Goal: Answer question/provide support: Share knowledge or assist other users

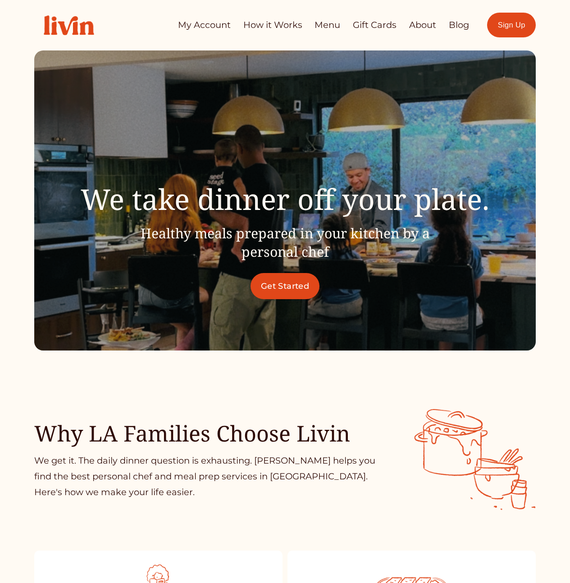
click at [22, 162] on div at bounding box center [285, 192] width 570 height 385
click at [24, 160] on div at bounding box center [285, 192] width 570 height 385
click at [20, 146] on div at bounding box center [285, 192] width 570 height 385
click at [20, 149] on div at bounding box center [285, 192] width 570 height 385
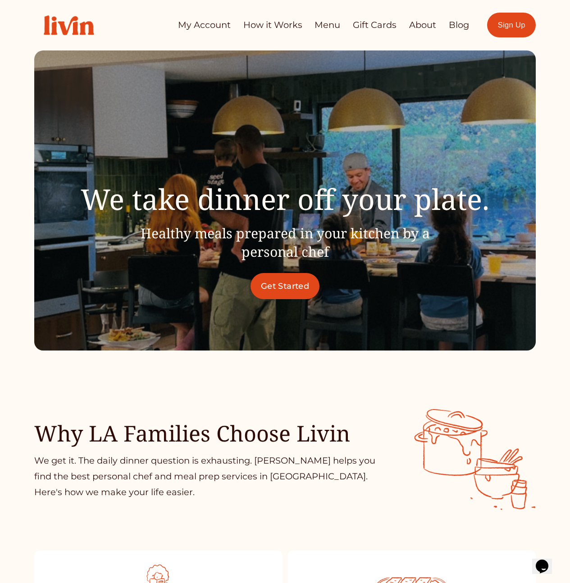
click at [292, 280] on link "Get Started" at bounding box center [284, 286] width 69 height 26
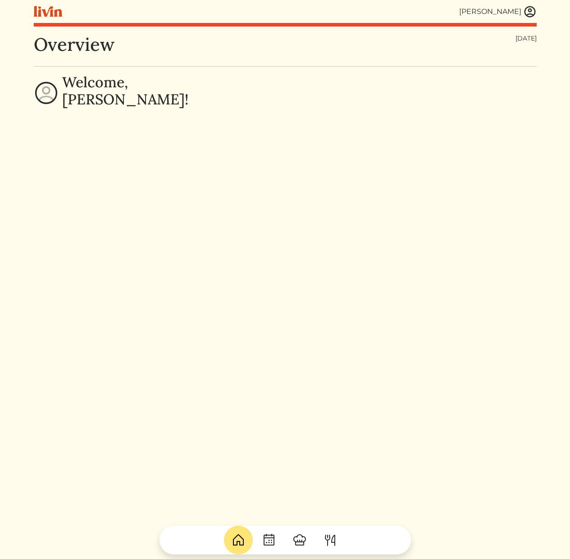
click at [535, 5] on link at bounding box center [530, 12] width 14 height 14
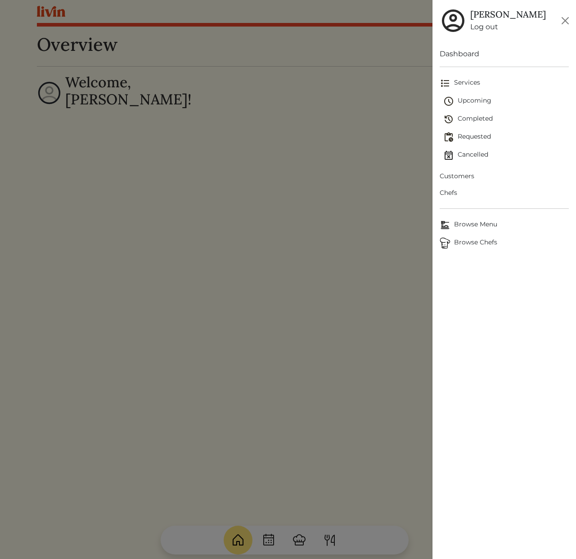
click at [465, 177] on span "Customers" at bounding box center [504, 176] width 129 height 9
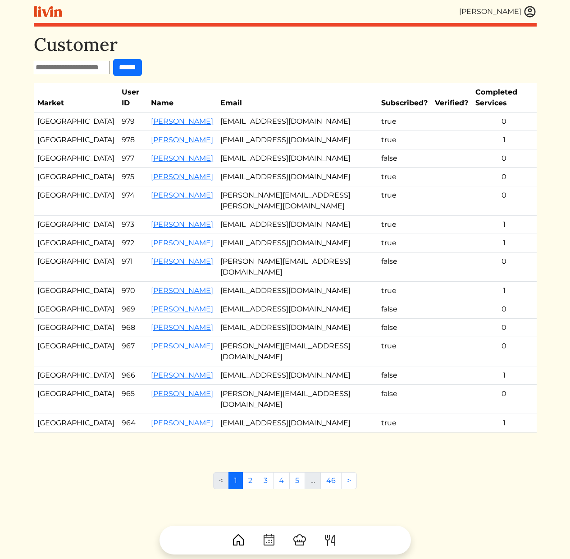
click at [245, 115] on td "[EMAIL_ADDRESS][DOMAIN_NAME]" at bounding box center [297, 122] width 161 height 18
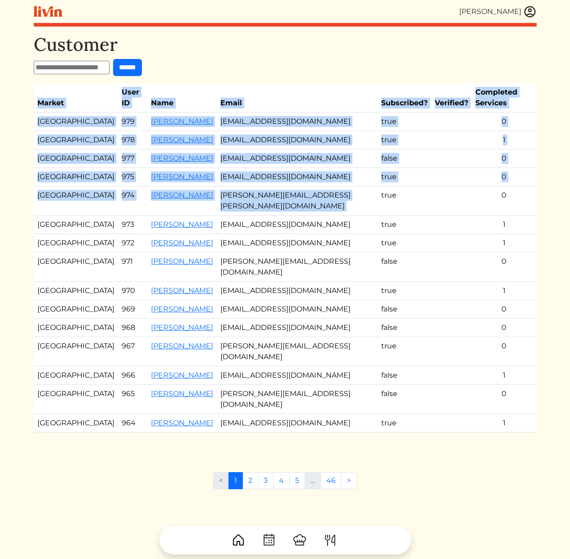
drag, startPoint x: 387, startPoint y: 178, endPoint x: 313, endPoint y: 60, distance: 139.3
click at [314, 60] on div "Customer ****** Market User ID Name Email Subscribed? Verified? Completed Servi…" at bounding box center [285, 242] width 503 height 417
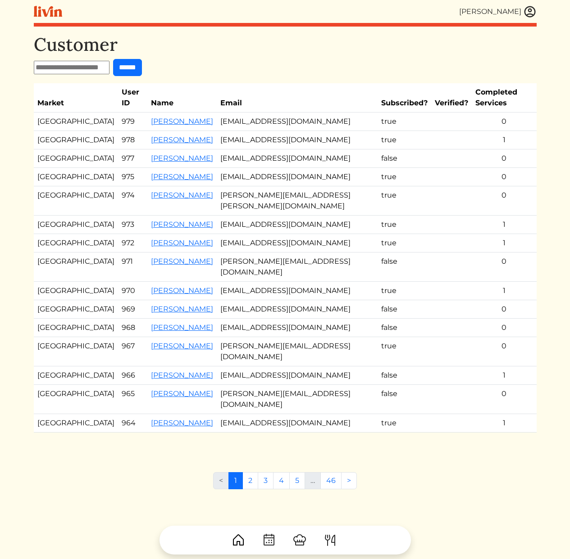
click at [313, 60] on form "******" at bounding box center [285, 67] width 503 height 17
drag, startPoint x: 286, startPoint y: 65, endPoint x: 314, endPoint y: 187, distance: 124.8
click at [297, 176] on div "Customer ****** Market User ID Name Email Subscribed? Verified? Completed Servi…" at bounding box center [285, 242] width 503 height 417
click at [333, 192] on td "[PERSON_NAME][EMAIL_ADDRESS][PERSON_NAME][DOMAIN_NAME]" at bounding box center [297, 200] width 161 height 29
click at [71, 65] on input "text" at bounding box center [72, 68] width 76 height 14
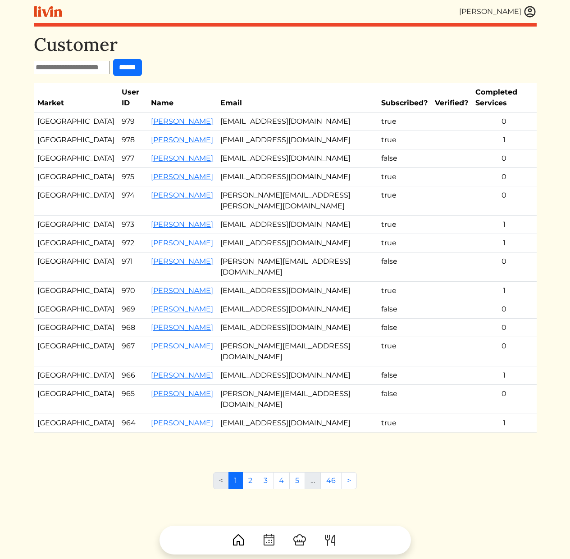
paste input "**********"
type input "**********"
click at [142, 67] on input "******" at bounding box center [127, 67] width 29 height 17
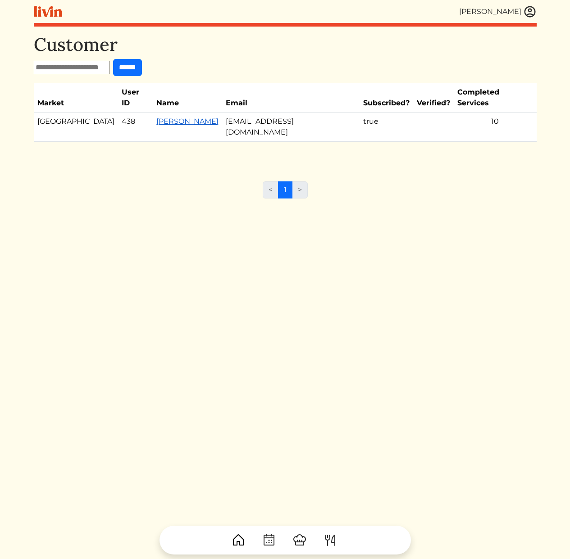
click at [158, 117] on link "[PERSON_NAME]" at bounding box center [187, 121] width 62 height 9
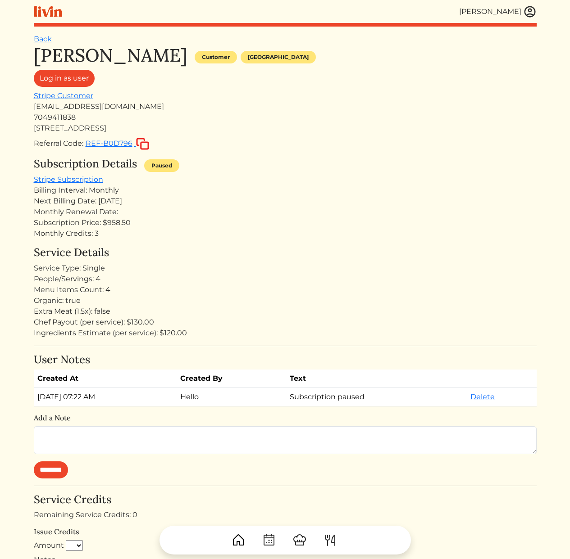
drag, startPoint x: 314, startPoint y: 277, endPoint x: 269, endPoint y: 264, distance: 46.8
click at [314, 277] on div "People/Servings: 4" at bounding box center [285, 279] width 503 height 11
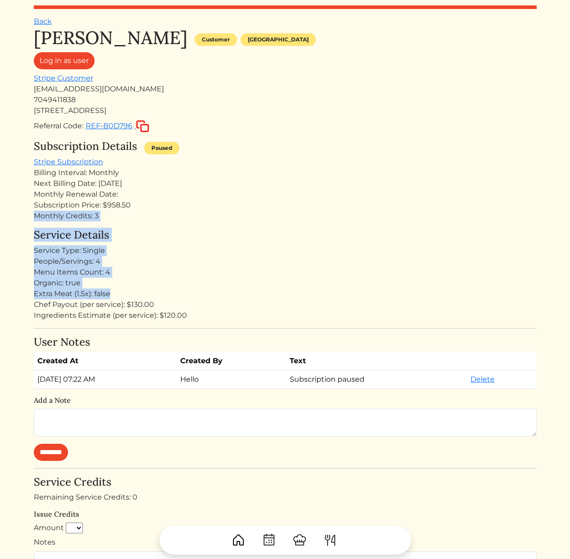
drag, startPoint x: 235, startPoint y: 240, endPoint x: 247, endPoint y: 294, distance: 55.0
click at [247, 294] on div "[PERSON_NAME] Customer [GEOGRAPHIC_DATA] Log in as user Stripe Customer [EMAIL_…" at bounding box center [285, 523] width 503 height 993
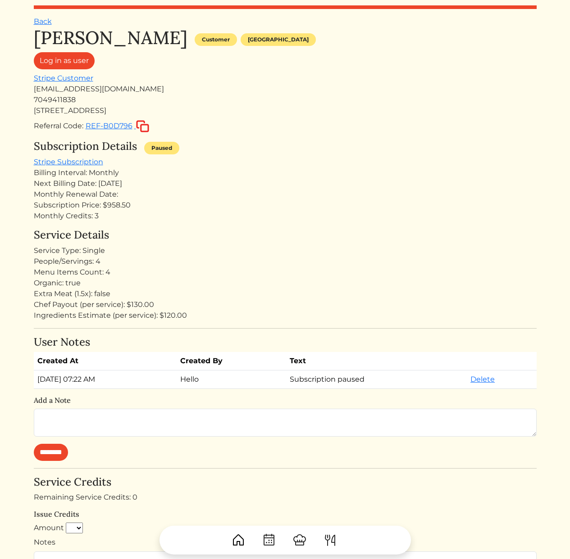
click at [278, 305] on div "Chef Payout (per service): $130.00" at bounding box center [285, 304] width 503 height 11
drag, startPoint x: 289, startPoint y: 309, endPoint x: 259, endPoint y: 268, distance: 51.4
click at [259, 268] on div "Service Details Service Type: Single People/Servings: 4 Menu Items Count: 4 Org…" at bounding box center [285, 275] width 503 height 92
click at [259, 268] on div "Menu Items Count: 4" at bounding box center [285, 272] width 503 height 11
drag, startPoint x: 182, startPoint y: 267, endPoint x: 169, endPoint y: 289, distance: 25.6
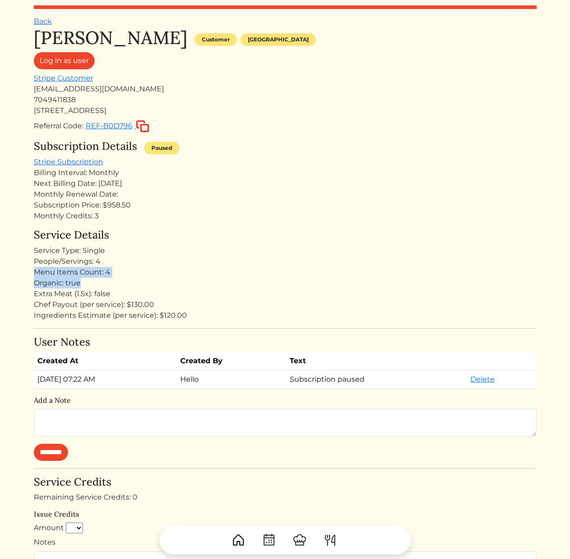
click at [171, 288] on div "Service Details Service Type: Single People/Servings: 4 Menu Items Count: 4 Org…" at bounding box center [285, 275] width 503 height 92
click at [104, 280] on div "Organic: true" at bounding box center [285, 283] width 503 height 11
drag, startPoint x: 114, startPoint y: 272, endPoint x: 31, endPoint y: 260, distance: 84.6
click at [31, 260] on div "[PERSON_NAME] [PERSON_NAME] Log out Dashboard Services Upcoming Completed Reque…" at bounding box center [284, 522] width 513 height 1080
click at [46, 209] on div "Subscription Price: $958.50" at bounding box center [285, 205] width 503 height 11
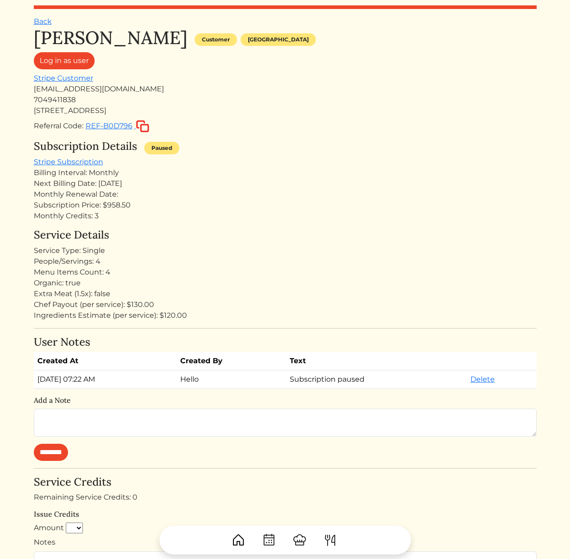
click at [55, 219] on div "Monthly Credits: 3" at bounding box center [285, 216] width 503 height 11
click at [214, 223] on div "[PERSON_NAME] Customer [GEOGRAPHIC_DATA] Log in as user Stripe Customer [EMAIL_…" at bounding box center [285, 523] width 503 height 993
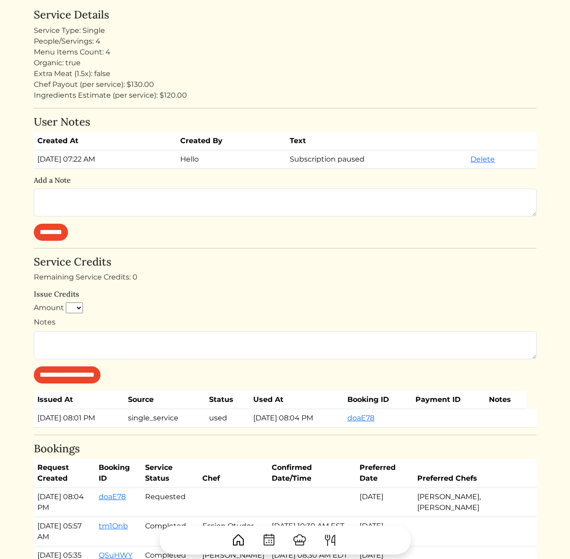
scroll to position [369, 0]
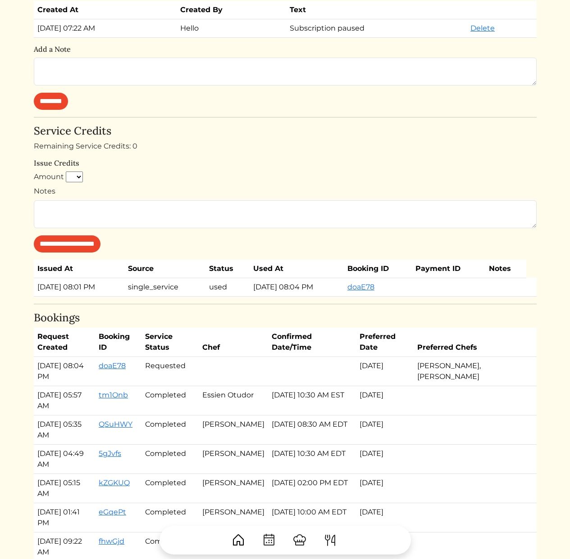
click at [50, 290] on td "[DATE] 08:01 PM" at bounding box center [79, 287] width 91 height 18
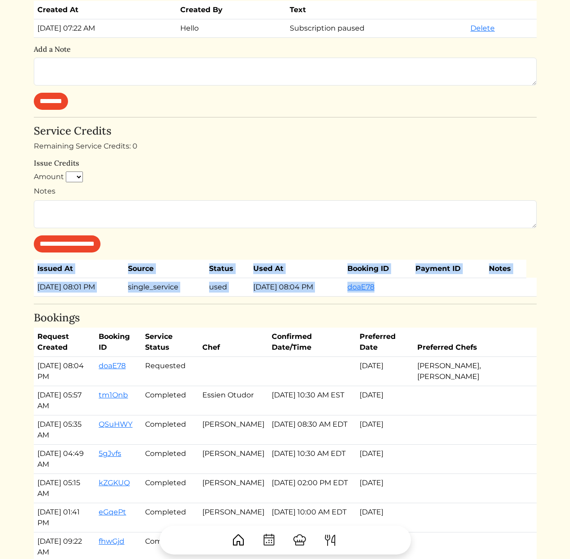
drag, startPoint x: 218, startPoint y: 304, endPoint x: 194, endPoint y: 249, distance: 60.1
click at [194, 249] on div "[PERSON_NAME] Customer [GEOGRAPHIC_DATA] Log in as user Stripe Customer [EMAIL_…" at bounding box center [285, 172] width 503 height 993
click at [194, 249] on form "**********" at bounding box center [285, 212] width 503 height 81
drag, startPoint x: 194, startPoint y: 249, endPoint x: 204, endPoint y: 295, distance: 48.1
click at [204, 295] on div "[PERSON_NAME] Customer [GEOGRAPHIC_DATA] Log in as user Stripe Customer [EMAIL_…" at bounding box center [285, 172] width 503 height 993
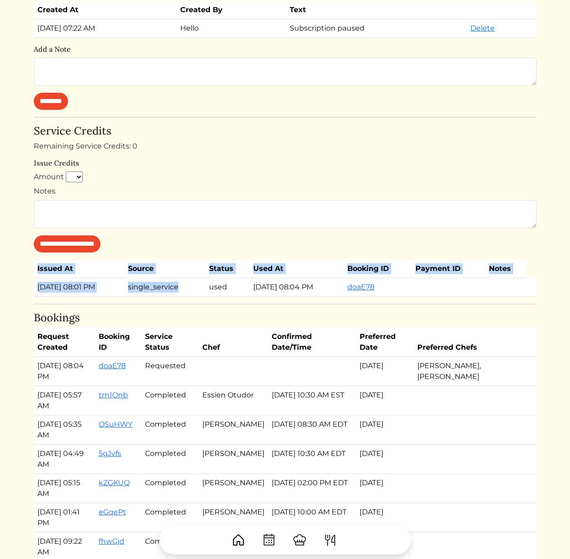
click at [204, 296] on td "single_service" at bounding box center [164, 287] width 81 height 18
drag, startPoint x: 206, startPoint y: 302, endPoint x: 206, endPoint y: 255, distance: 47.3
click at [206, 255] on div "[PERSON_NAME] Customer [GEOGRAPHIC_DATA] Log in as user Stripe Customer [EMAIL_…" at bounding box center [285, 172] width 503 height 993
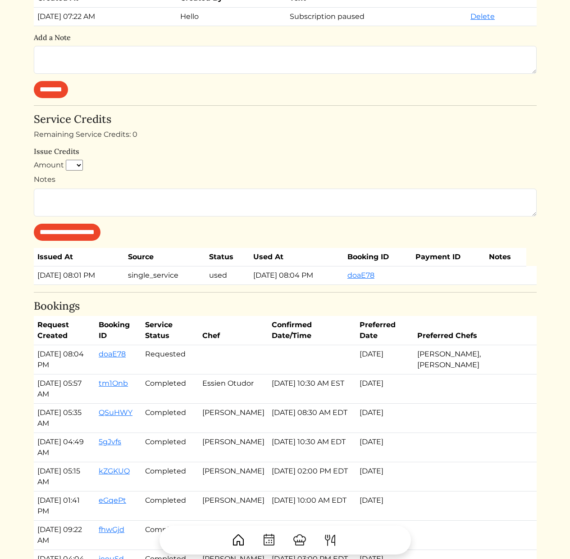
scroll to position [491, 0]
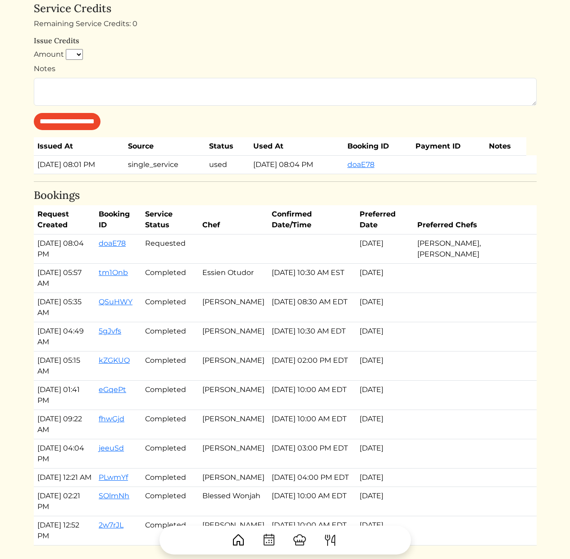
click at [250, 313] on td "[PERSON_NAME]" at bounding box center [233, 307] width 69 height 29
click at [177, 244] on td "Requested" at bounding box center [169, 249] width 57 height 29
click at [59, 254] on td "[DATE] 08:04 PM" at bounding box center [65, 249] width 62 height 29
click at [49, 253] on td "[DATE] 08:04 PM" at bounding box center [65, 249] width 62 height 29
click at [50, 249] on td "[DATE] 08:04 PM" at bounding box center [65, 249] width 62 height 29
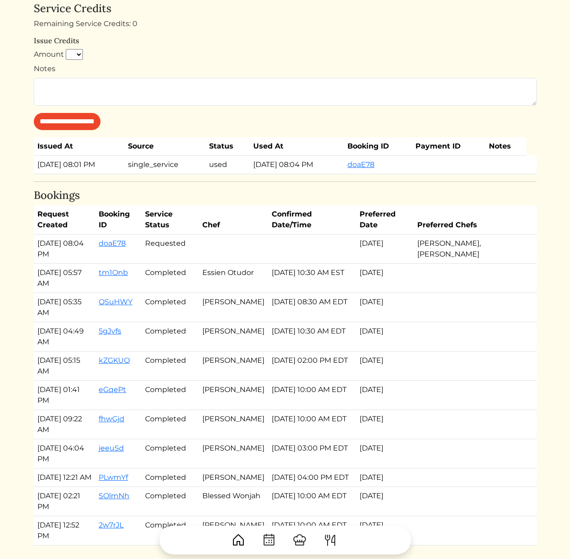
drag, startPoint x: 49, startPoint y: 241, endPoint x: 71, endPoint y: 264, distance: 31.5
click at [71, 262] on td "[DATE] 08:04 PM" at bounding box center [65, 249] width 62 height 29
click at [71, 264] on td "[DATE] 05:57 AM" at bounding box center [65, 278] width 62 height 29
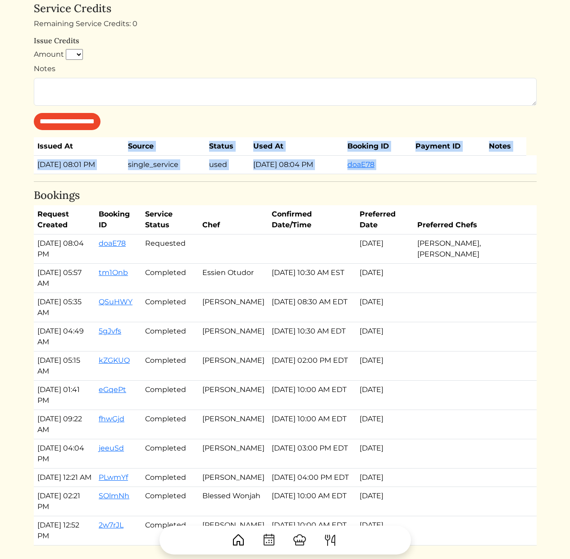
drag, startPoint x: 196, startPoint y: 177, endPoint x: 188, endPoint y: 137, distance: 40.4
click at [188, 137] on div "[PERSON_NAME] Customer [GEOGRAPHIC_DATA] Log in as user Stripe Customer [EMAIL_…" at bounding box center [285, 49] width 503 height 993
click at [188, 137] on th "Source" at bounding box center [164, 146] width 81 height 18
drag, startPoint x: 188, startPoint y: 137, endPoint x: 193, endPoint y: 181, distance: 43.9
click at [193, 181] on div "[PERSON_NAME] Customer [GEOGRAPHIC_DATA] Log in as user Stripe Customer [EMAIL_…" at bounding box center [285, 49] width 503 height 993
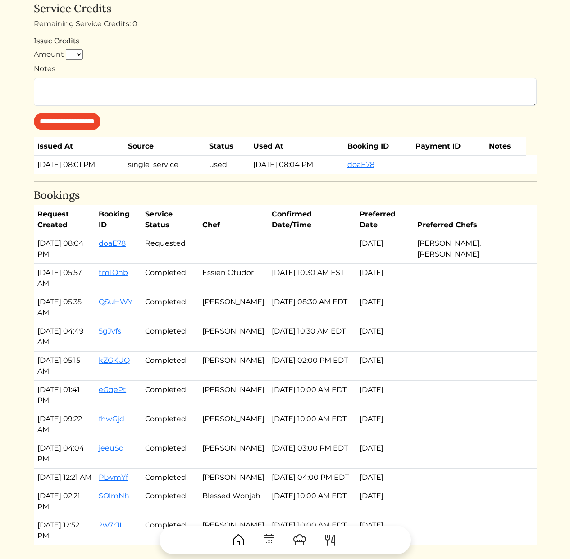
click at [193, 181] on hr at bounding box center [285, 181] width 503 height 0
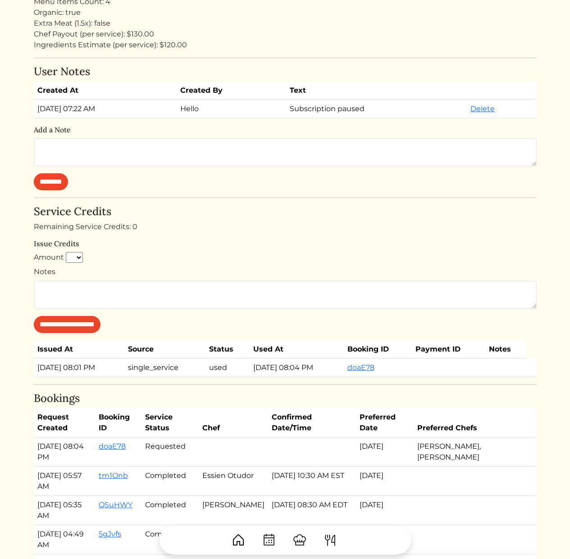
click at [200, 240] on h6 "Issue Credits" at bounding box center [285, 244] width 503 height 9
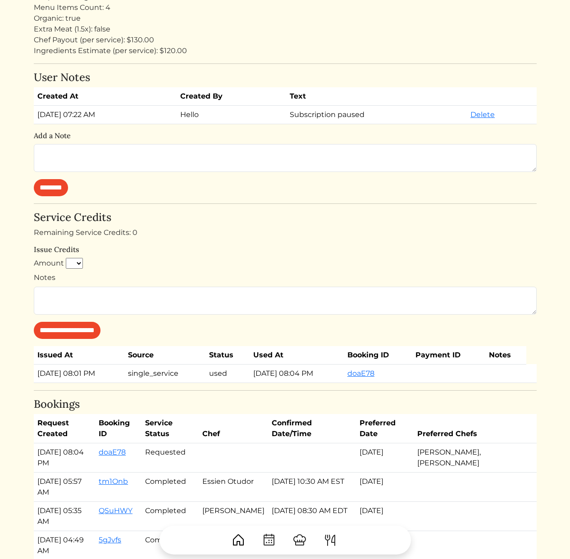
scroll to position [0, 0]
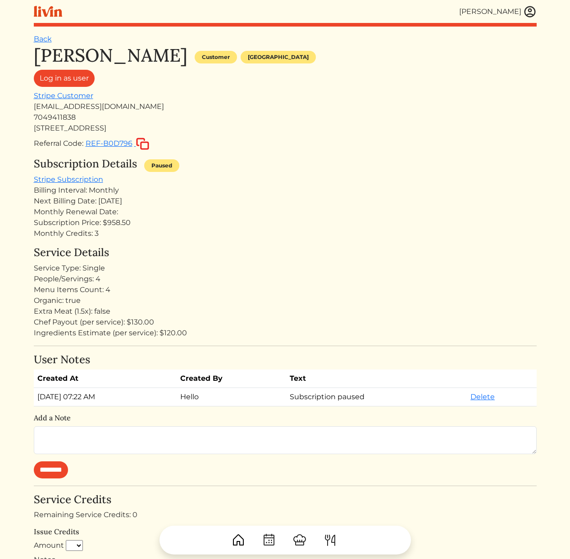
click at [292, 188] on div "Billing Interval: Monthly" at bounding box center [285, 190] width 503 height 11
click at [239, 193] on div "Billing Interval: Monthly" at bounding box center [285, 190] width 503 height 11
drag, startPoint x: 232, startPoint y: 224, endPoint x: 238, endPoint y: 282, distance: 57.9
click at [238, 282] on div "[PERSON_NAME] Customer [GEOGRAPHIC_DATA] Log in as user Stripe Customer [EMAIL_…" at bounding box center [285, 541] width 503 height 993
click at [239, 286] on div "Menu Items Count: 4" at bounding box center [285, 290] width 503 height 11
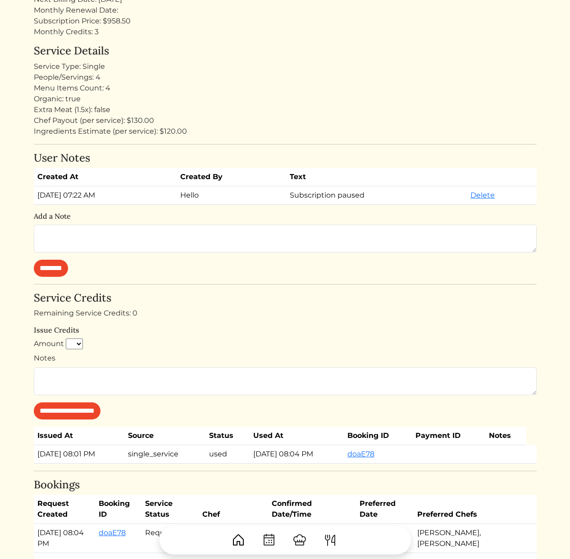
scroll to position [248, 0]
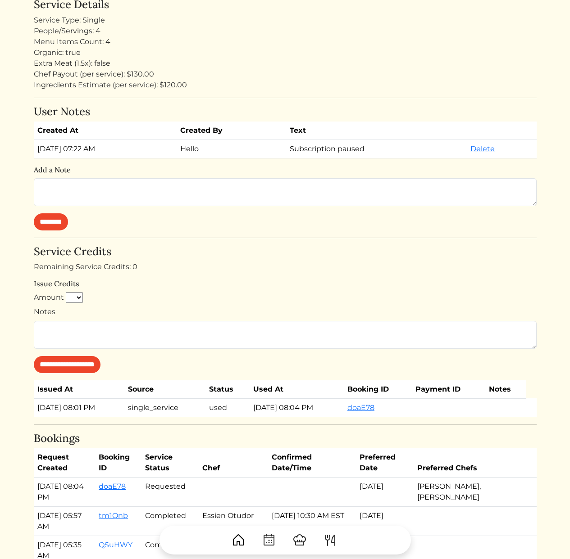
click at [213, 409] on td "used" at bounding box center [227, 408] width 44 height 18
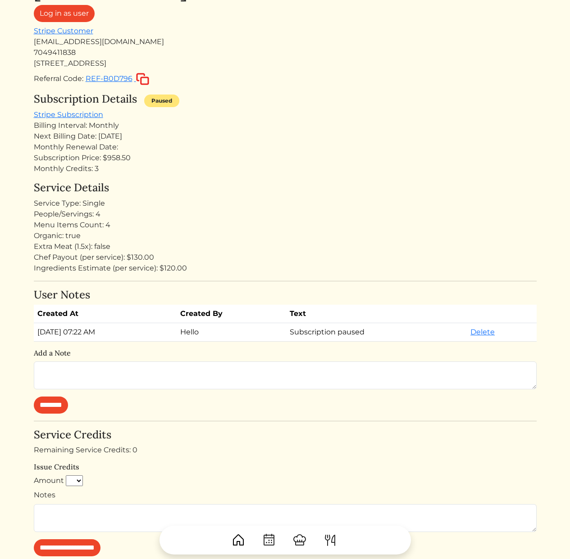
click at [365, 239] on div "Organic: true" at bounding box center [285, 236] width 503 height 11
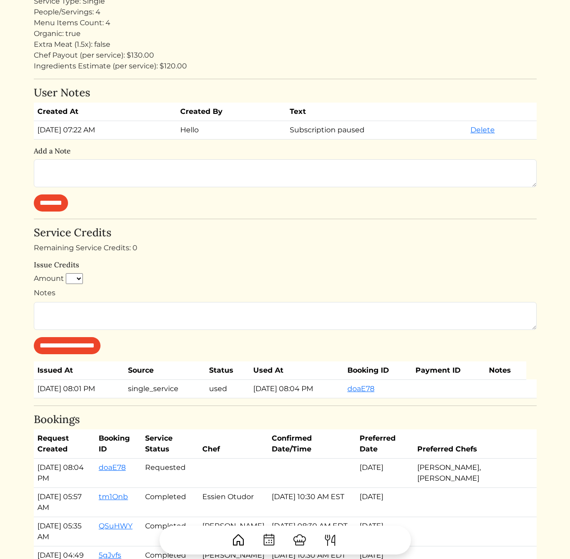
click at [254, 255] on div "**********" at bounding box center [285, 291] width 503 height 128
drag, startPoint x: 307, startPoint y: 398, endPoint x: 254, endPoint y: 358, distance: 66.3
click at [254, 358] on div "[PERSON_NAME] Customer [GEOGRAPHIC_DATA] Log in as user Stripe Customer [EMAIL_…" at bounding box center [285, 274] width 503 height 993
click at [252, 360] on div "[PERSON_NAME] Customer [GEOGRAPHIC_DATA] Log in as user Stripe Customer [EMAIL_…" at bounding box center [285, 274] width 503 height 993
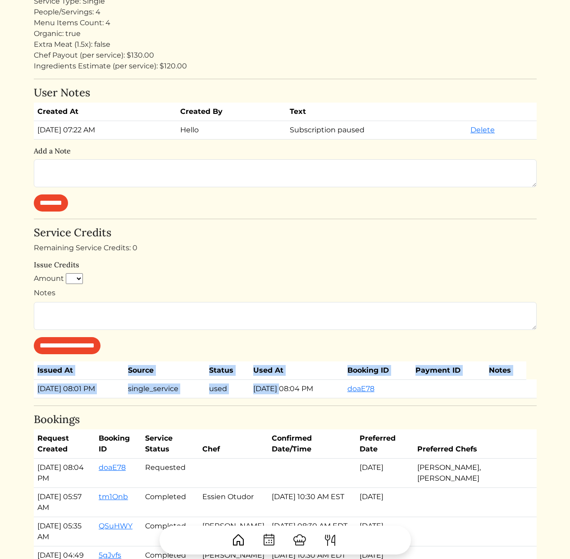
drag, startPoint x: 252, startPoint y: 359, endPoint x: 282, endPoint y: 396, distance: 47.3
click at [277, 394] on div "[PERSON_NAME] Customer [GEOGRAPHIC_DATA] Log in as user Stripe Customer [EMAIL_…" at bounding box center [285, 274] width 503 height 993
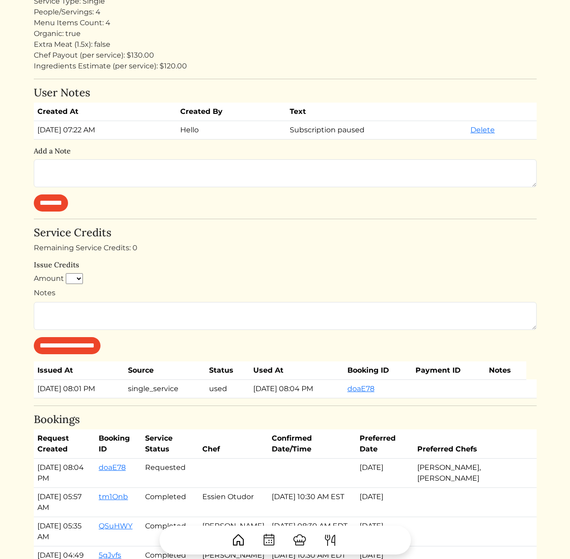
click at [282, 396] on td "[DATE] 08:04 PM" at bounding box center [296, 389] width 94 height 18
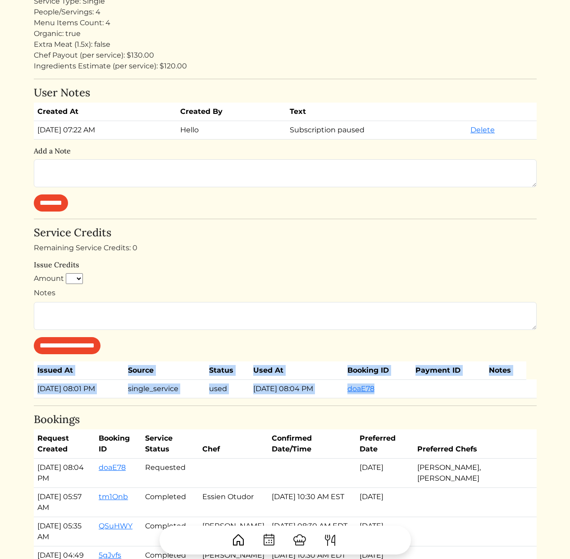
drag, startPoint x: 302, startPoint y: 403, endPoint x: 268, endPoint y: 340, distance: 71.1
click at [268, 340] on div "[PERSON_NAME] Customer [GEOGRAPHIC_DATA] Log in as user Stripe Customer [EMAIL_…" at bounding box center [285, 274] width 503 height 993
click at [268, 342] on form "**********" at bounding box center [285, 313] width 503 height 81
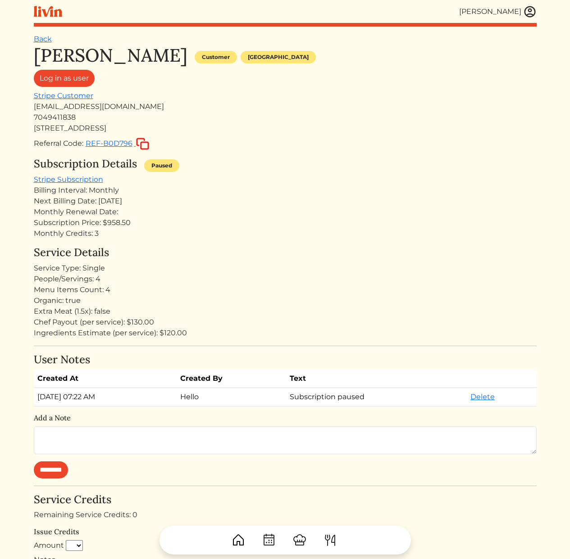
scroll to position [139, 0]
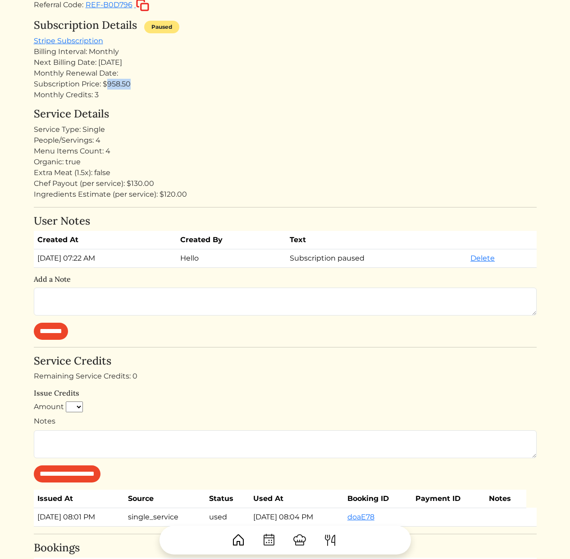
drag, startPoint x: 107, startPoint y: 85, endPoint x: 162, endPoint y: 82, distance: 55.4
click at [162, 82] on div "Subscription Price: $958.50" at bounding box center [285, 84] width 503 height 11
click at [146, 83] on div "Subscription Price: $958.50" at bounding box center [285, 84] width 503 height 11
drag, startPoint x: 98, startPoint y: 86, endPoint x: 28, endPoint y: 89, distance: 69.9
click at [60, 88] on div "Subscription Price: $958.50" at bounding box center [285, 84] width 503 height 11
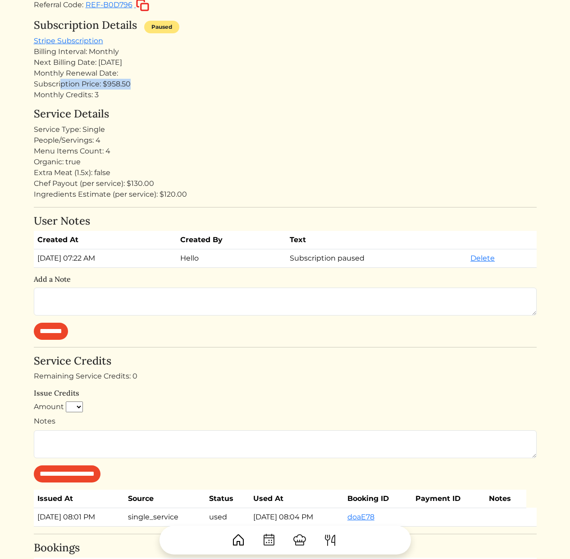
drag, startPoint x: 36, startPoint y: 84, endPoint x: 181, endPoint y: 78, distance: 145.6
click at [182, 78] on div "[PERSON_NAME] [PERSON_NAME] Log out Dashboard Services Upcoming Completed Reque…" at bounding box center [284, 401] width 513 height 1080
click at [150, 82] on div "Subscription Price: $958.50" at bounding box center [285, 84] width 503 height 11
drag, startPoint x: 95, startPoint y: 84, endPoint x: 18, endPoint y: 92, distance: 76.5
click at [22, 92] on html "[PERSON_NAME] [PERSON_NAME] Log out Dashboard Services Upcoming Completed Reque…" at bounding box center [285, 140] width 570 height 559
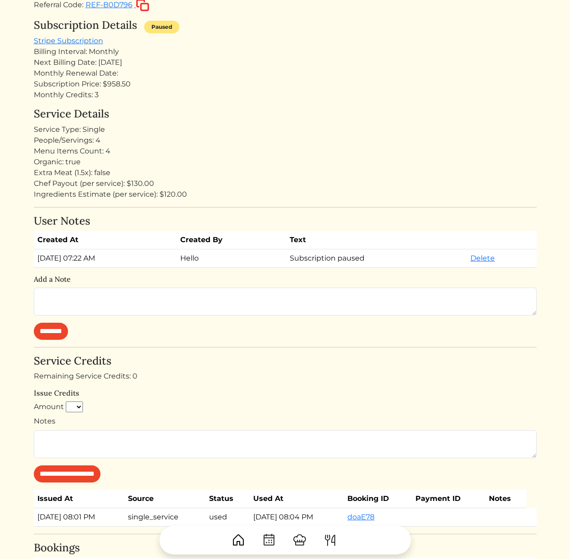
click at [32, 84] on div "[PERSON_NAME] [PERSON_NAME] Log out Dashboard Services Upcoming Completed Reque…" at bounding box center [284, 401] width 513 height 1080
drag, startPoint x: 33, startPoint y: 84, endPoint x: 158, endPoint y: 80, distance: 124.8
click at [158, 80] on div "Subscription Price: $958.50" at bounding box center [285, 84] width 503 height 11
drag, startPoint x: 118, startPoint y: 96, endPoint x: 127, endPoint y: 50, distance: 46.8
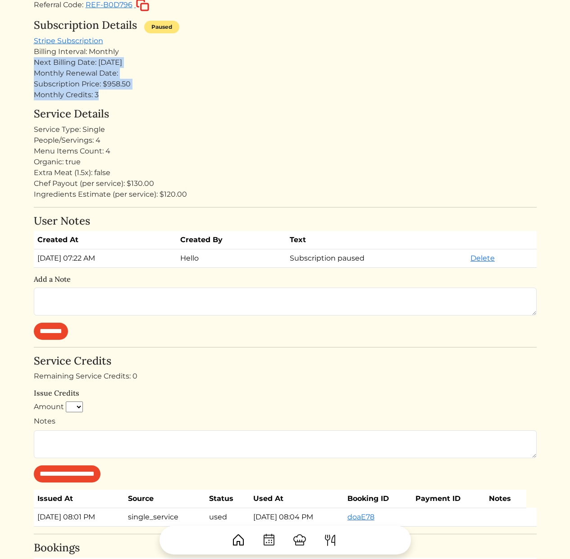
click at [127, 51] on div "Subscription Details Paused Stripe Subscription Billing Interval: Monthly Next …" at bounding box center [285, 60] width 503 height 82
drag, startPoint x: 119, startPoint y: 54, endPoint x: 132, endPoint y: 112, distance: 59.4
click at [132, 111] on div "[PERSON_NAME] Customer [GEOGRAPHIC_DATA] Log in as user Stripe Customer [EMAIL_…" at bounding box center [285, 402] width 503 height 993
click at [219, 142] on div "Service Details Service Type: Single People/Servings: 4 Menu Items Count: 4 Org…" at bounding box center [285, 154] width 503 height 92
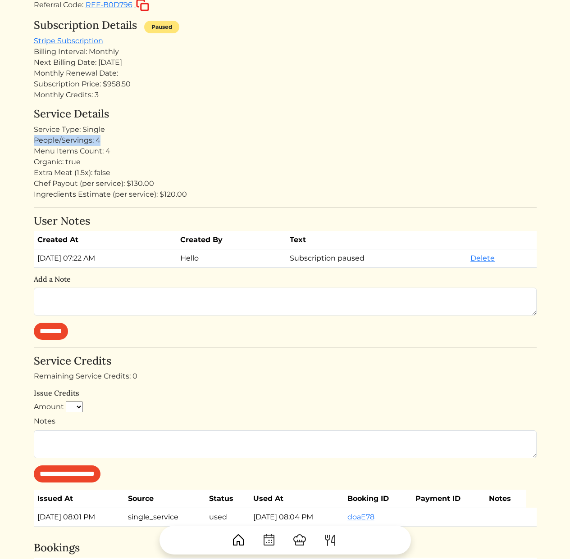
click at [167, 134] on div "Service Type: Single" at bounding box center [285, 129] width 503 height 11
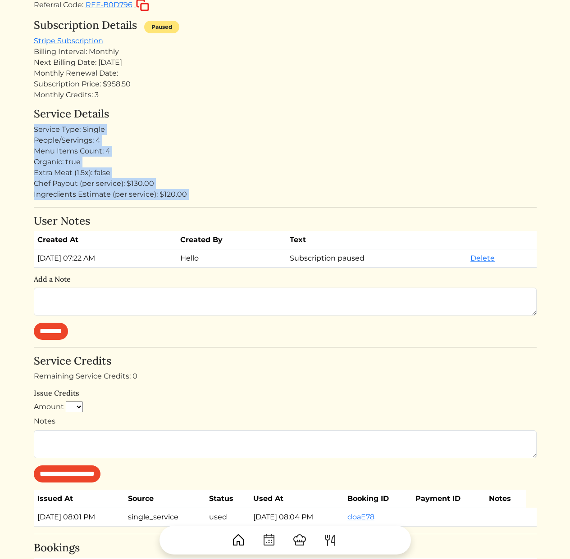
drag, startPoint x: 168, startPoint y: 117, endPoint x: 230, endPoint y: 214, distance: 116.1
click at [230, 214] on div "[PERSON_NAME] Customer [GEOGRAPHIC_DATA] Log in as user Stripe Customer [EMAIL_…" at bounding box center [285, 402] width 503 height 993
click at [268, 202] on div "[PERSON_NAME] Customer [GEOGRAPHIC_DATA] Log in as user Stripe Customer [EMAIL_…" at bounding box center [285, 402] width 503 height 993
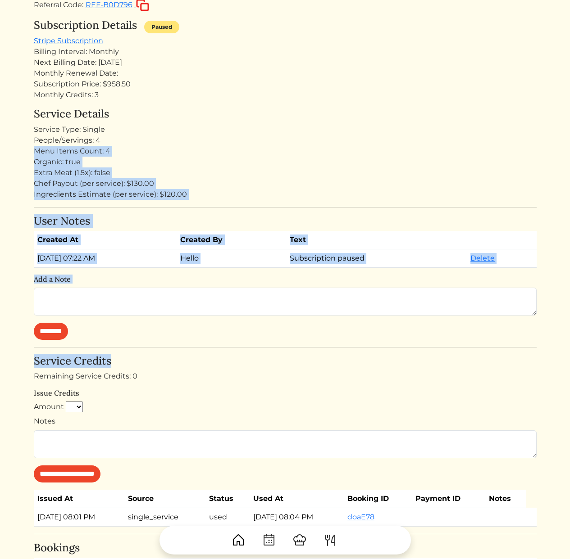
drag, startPoint x: 164, startPoint y: 142, endPoint x: 309, endPoint y: 367, distance: 267.1
click at [305, 363] on div "[PERSON_NAME] Customer [GEOGRAPHIC_DATA] Log in as user Stripe Customer [EMAIL_…" at bounding box center [285, 402] width 503 height 993
drag, startPoint x: 341, startPoint y: 388, endPoint x: 257, endPoint y: 138, distance: 263.9
click at [257, 138] on div "[PERSON_NAME] Customer [GEOGRAPHIC_DATA] Log in as user Stripe Customer [EMAIL_…" at bounding box center [285, 402] width 503 height 993
click at [257, 138] on div "People/Servings: 4" at bounding box center [285, 140] width 503 height 11
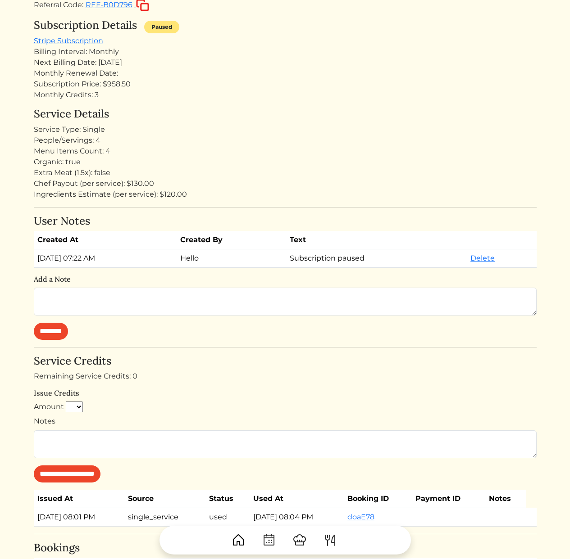
scroll to position [296, 0]
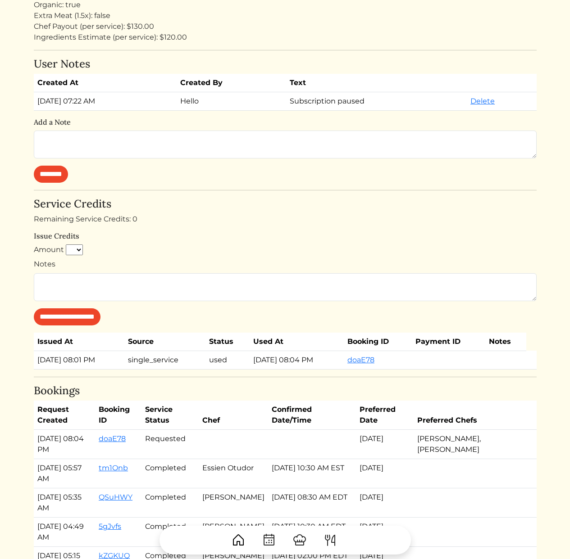
click at [259, 360] on td "[DATE] 08:04 PM" at bounding box center [296, 360] width 94 height 18
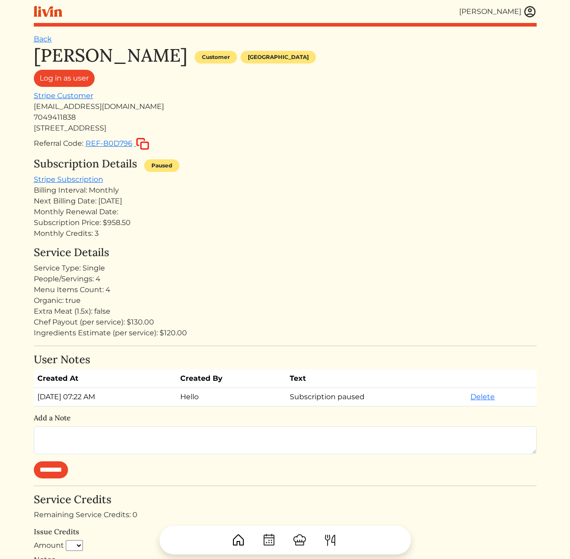
click at [217, 250] on h4 "Service Details" at bounding box center [285, 252] width 503 height 13
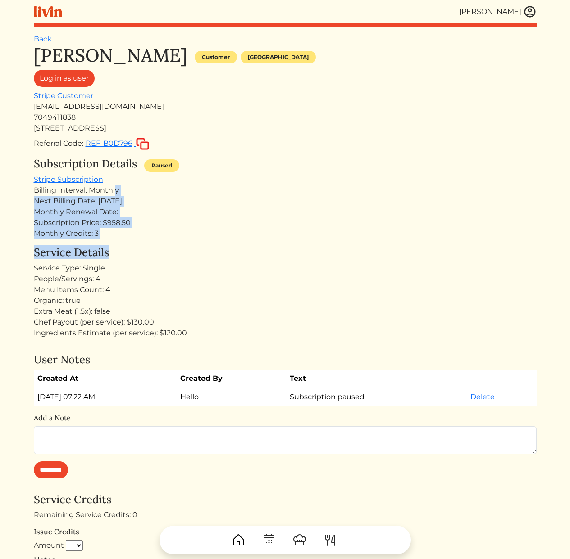
drag, startPoint x: 121, startPoint y: 210, endPoint x: 177, endPoint y: 270, distance: 81.6
click at [148, 259] on div "[PERSON_NAME] Customer [GEOGRAPHIC_DATA] Log in as user Stripe Customer [EMAIL_…" at bounding box center [285, 541] width 503 height 993
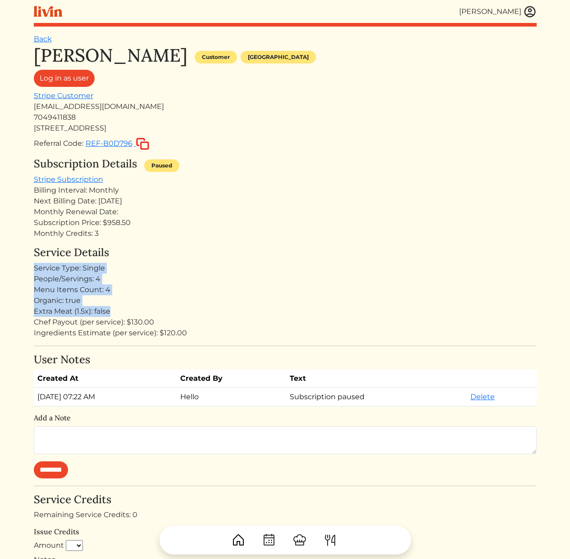
drag, startPoint x: 182, startPoint y: 307, endPoint x: 140, endPoint y: 242, distance: 77.7
click at [132, 246] on div "Service Details Service Type: Single People/Servings: 4 Menu Items Count: 4 Org…" at bounding box center [285, 292] width 503 height 92
click at [145, 241] on div "[PERSON_NAME] Customer [GEOGRAPHIC_DATA] Log in as user Stripe Customer [EMAIL_…" at bounding box center [285, 541] width 503 height 993
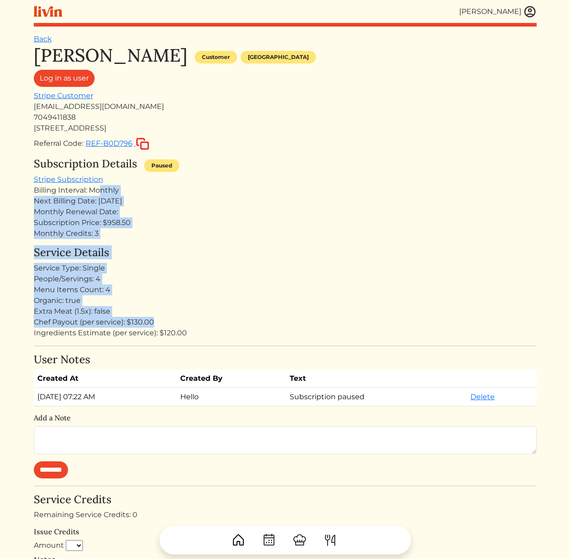
drag, startPoint x: 102, startPoint y: 193, endPoint x: 159, endPoint y: 327, distance: 146.1
click at [155, 327] on div "[PERSON_NAME] Customer [GEOGRAPHIC_DATA] Log in as user Stripe Customer [EMAIL_…" at bounding box center [285, 541] width 503 height 993
click at [231, 304] on div "Organic: true" at bounding box center [285, 300] width 503 height 11
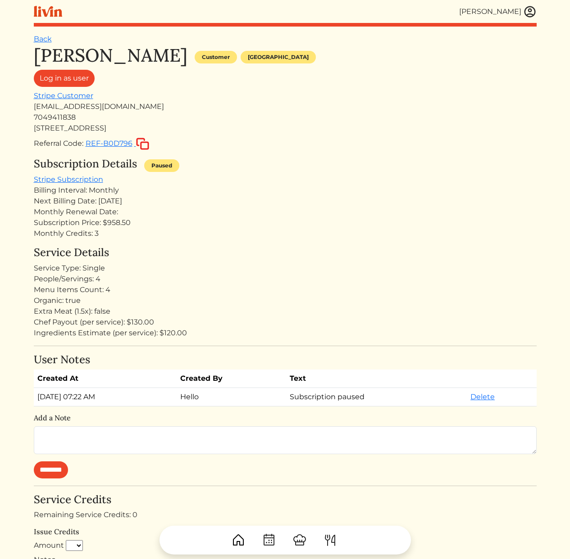
click at [281, 116] on div "7049411838" at bounding box center [285, 117] width 503 height 11
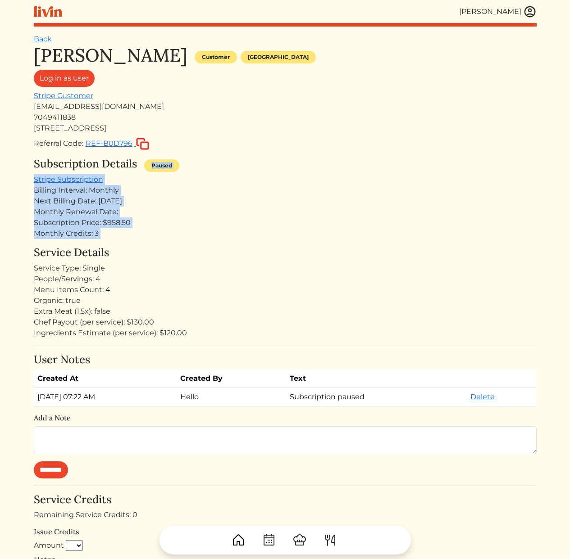
drag, startPoint x: 170, startPoint y: 229, endPoint x: 227, endPoint y: 158, distance: 91.3
click at [227, 158] on div "[PERSON_NAME] Customer [GEOGRAPHIC_DATA] Log in as user Stripe Customer [EMAIL_…" at bounding box center [285, 541] width 503 height 993
click at [227, 157] on div "[PERSON_NAME] Customer [GEOGRAPHIC_DATA] Log in as user Stripe Customer [EMAIL_…" at bounding box center [285, 541] width 503 height 993
drag, startPoint x: 218, startPoint y: 148, endPoint x: 226, endPoint y: 237, distance: 89.5
click at [225, 237] on div "[PERSON_NAME] Customer [GEOGRAPHIC_DATA] Log in as user Stripe Customer [EMAIL_…" at bounding box center [285, 541] width 503 height 993
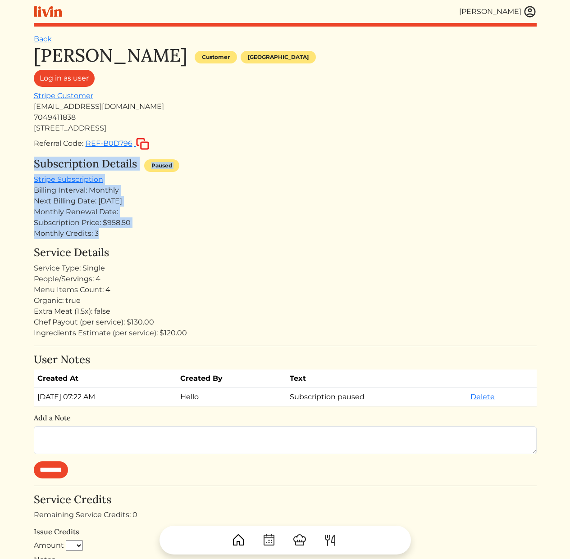
click at [226, 238] on div "Monthly Credits: 3" at bounding box center [285, 233] width 503 height 11
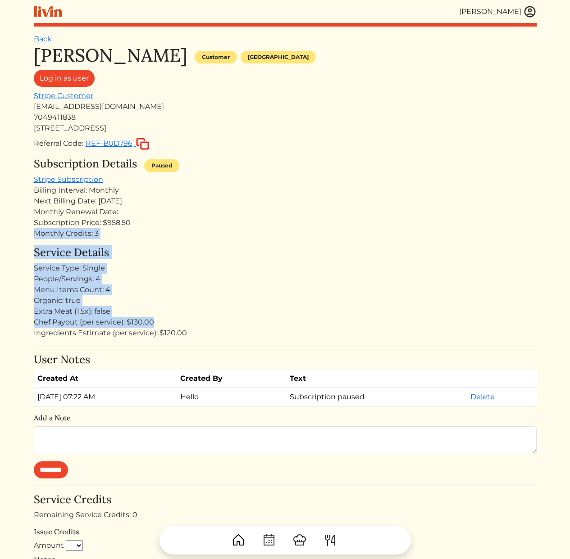
drag, startPoint x: 184, startPoint y: 218, endPoint x: 231, endPoint y: 327, distance: 118.9
click at [227, 324] on div "[PERSON_NAME] Customer [GEOGRAPHIC_DATA] Log in as user Stripe Customer [EMAIL_…" at bounding box center [285, 541] width 503 height 993
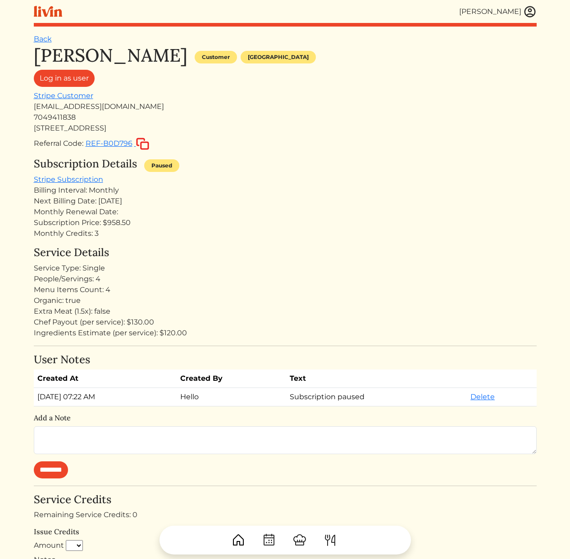
drag, startPoint x: 231, startPoint y: 327, endPoint x: 232, endPoint y: 332, distance: 5.0
click at [231, 329] on div "Ingredients Estimate (per service): $120.00" at bounding box center [285, 333] width 503 height 11
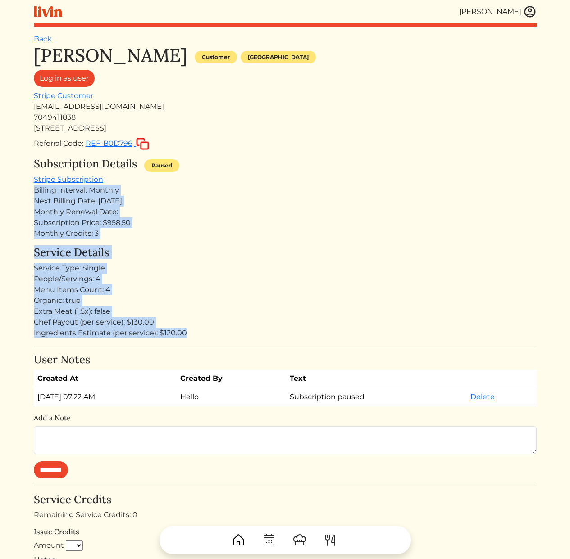
drag, startPoint x: 230, startPoint y: 325, endPoint x: 188, endPoint y: 176, distance: 154.4
click at [188, 176] on div "[PERSON_NAME] Customer [GEOGRAPHIC_DATA] Log in as user Stripe Customer [EMAIL_…" at bounding box center [285, 541] width 503 height 993
drag, startPoint x: 189, startPoint y: 182, endPoint x: 231, endPoint y: 325, distance: 148.8
click at [225, 321] on div "[PERSON_NAME] Customer [GEOGRAPHIC_DATA] Log in as user Stripe Customer [EMAIL_…" at bounding box center [285, 541] width 503 height 993
drag, startPoint x: 238, startPoint y: 331, endPoint x: 207, endPoint y: 196, distance: 139.1
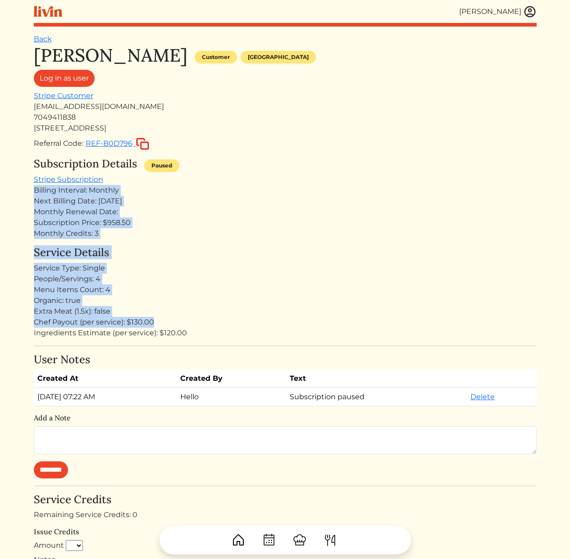
click at [207, 196] on div "[PERSON_NAME] Customer [GEOGRAPHIC_DATA] Log in as user Stripe Customer [EMAIL_…" at bounding box center [285, 541] width 503 height 993
click at [207, 196] on div "Next Billing Date: [DATE]" at bounding box center [285, 201] width 503 height 11
drag, startPoint x: 252, startPoint y: 320, endPoint x: 189, endPoint y: 194, distance: 141.2
click at [183, 172] on div "[PERSON_NAME] Customer [GEOGRAPHIC_DATA] Log in as user Stripe Customer [EMAIL_…" at bounding box center [285, 541] width 503 height 993
click at [193, 200] on div "Next Billing Date: [DATE]" at bounding box center [285, 201] width 503 height 11
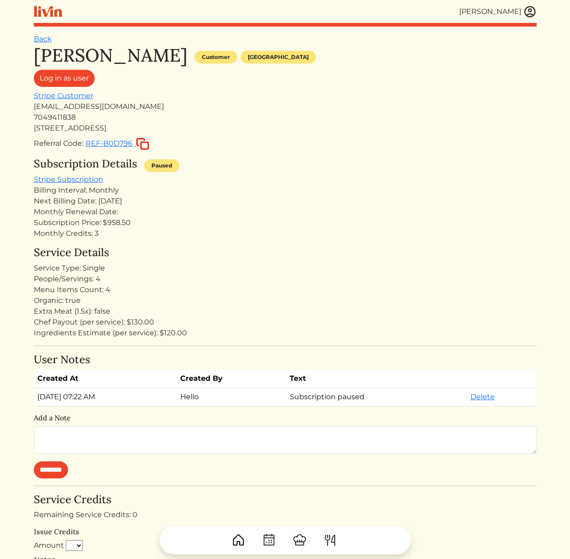
scroll to position [104, 0]
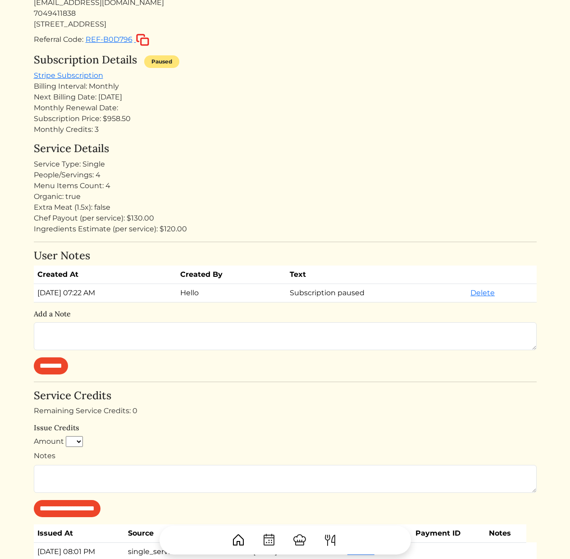
click at [224, 228] on div "Ingredients Estimate (per service): $120.00" at bounding box center [285, 229] width 503 height 11
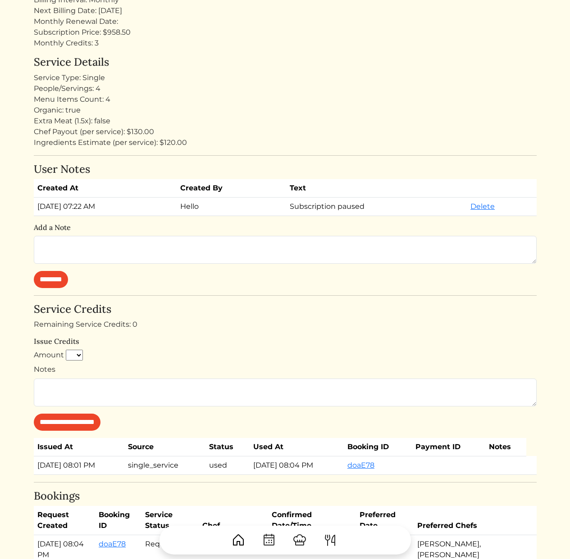
scroll to position [487, 0]
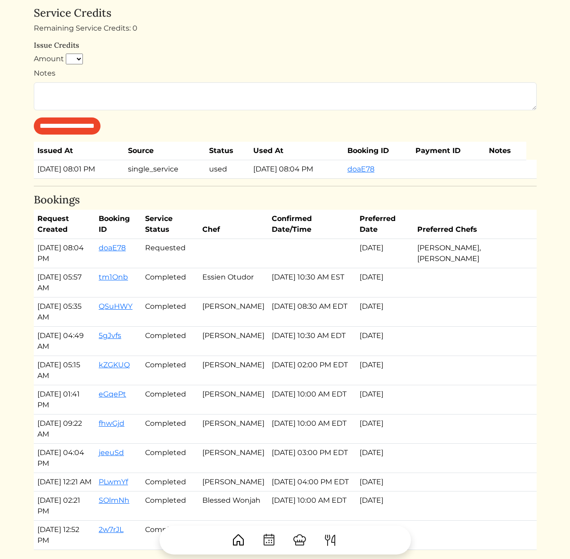
click at [315, 360] on td "[DATE] 02:00 PM EDT" at bounding box center [312, 370] width 88 height 29
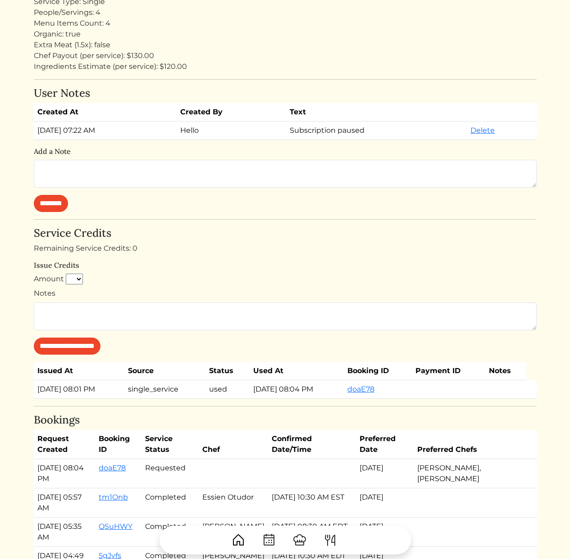
scroll to position [0, 0]
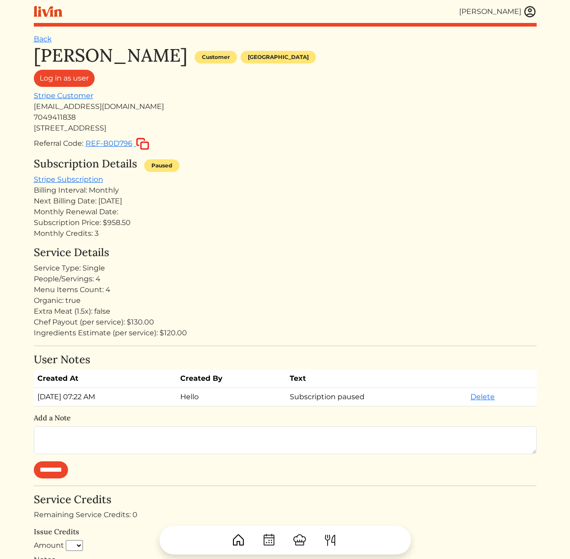
drag, startPoint x: 300, startPoint y: 128, endPoint x: 313, endPoint y: 253, distance: 125.4
click at [313, 253] on div "[PERSON_NAME] Customer [GEOGRAPHIC_DATA] Log in as user Stripe Customer [EMAIL_…" at bounding box center [285, 541] width 503 height 993
click at [313, 253] on h4 "Service Details" at bounding box center [285, 252] width 503 height 13
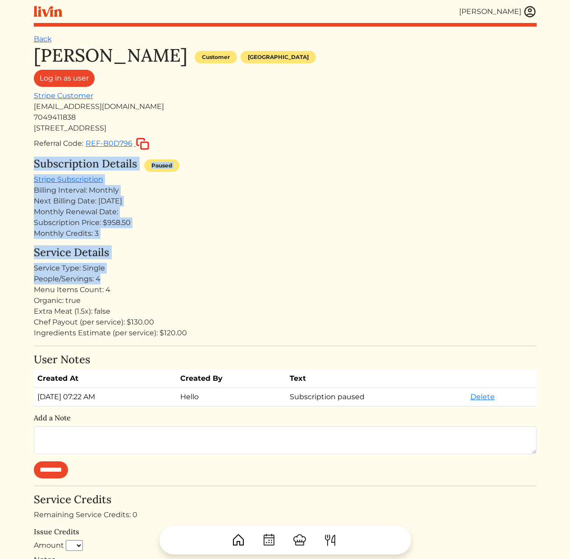
drag, startPoint x: 299, startPoint y: 163, endPoint x: 297, endPoint y: 144, distance: 19.9
click at [297, 144] on div "[PERSON_NAME] Customer [GEOGRAPHIC_DATA] Log in as user Stripe Customer [EMAIL_…" at bounding box center [285, 541] width 503 height 993
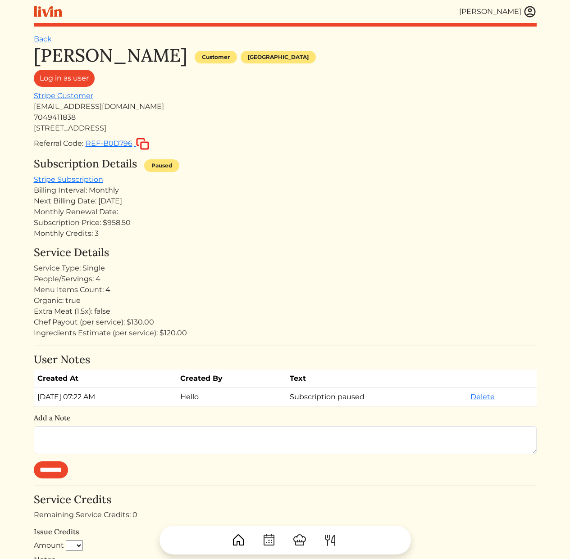
click at [297, 144] on div "Referral Code: REF-B0D796" at bounding box center [285, 143] width 503 height 13
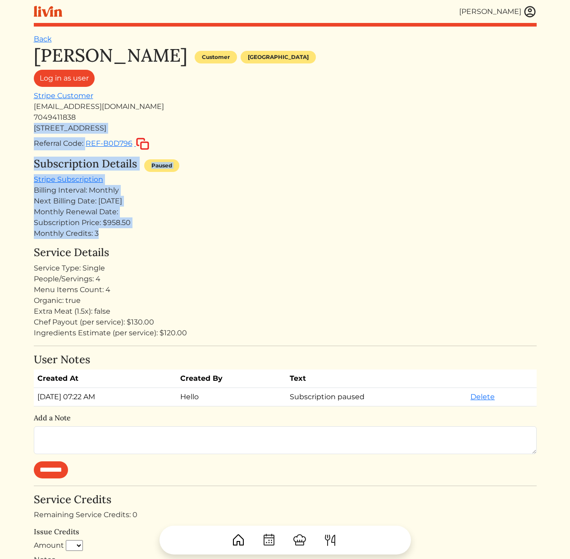
drag, startPoint x: 277, startPoint y: 128, endPoint x: 270, endPoint y: 232, distance: 104.3
click at [270, 232] on div "[PERSON_NAME] Customer [GEOGRAPHIC_DATA] Log in as user Stripe Customer [EMAIL_…" at bounding box center [285, 541] width 503 height 993
click at [270, 232] on div "Monthly Credits: 3" at bounding box center [285, 233] width 503 height 11
drag, startPoint x: 272, startPoint y: 223, endPoint x: 276, endPoint y: 164, distance: 59.6
click at [276, 164] on div "Subscription Details Paused Stripe Subscription Billing Interval: Monthly Next …" at bounding box center [285, 199] width 503 height 82
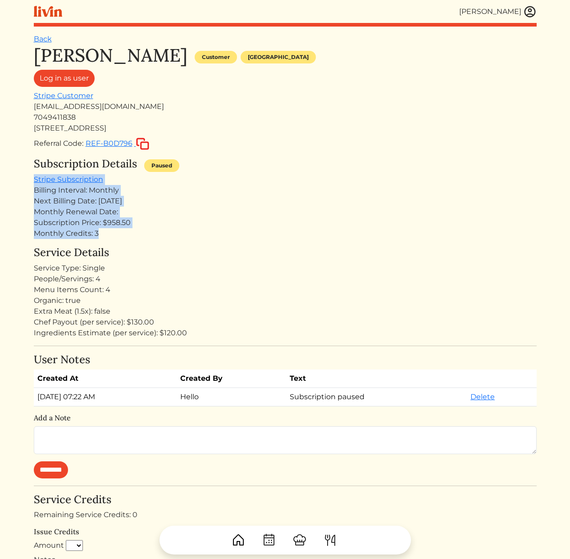
click at [276, 164] on div "Subscription Details Paused" at bounding box center [285, 166] width 503 height 17
drag, startPoint x: 276, startPoint y: 163, endPoint x: 275, endPoint y: 245, distance: 82.4
click at [274, 245] on div "[PERSON_NAME] Customer [GEOGRAPHIC_DATA] Log in as user Stripe Customer [EMAIL_…" at bounding box center [285, 541] width 503 height 993
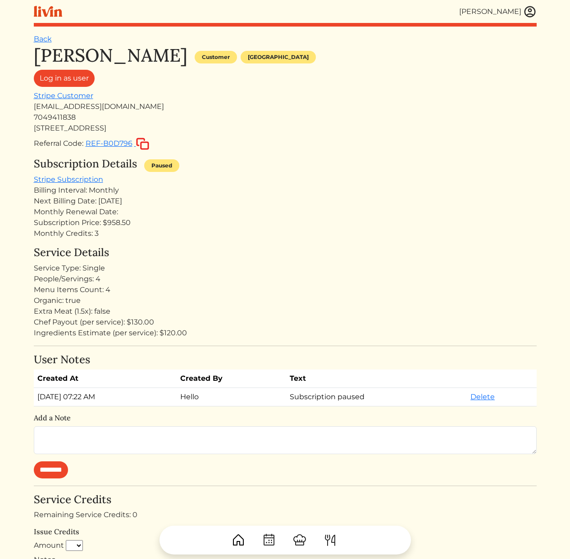
click at [275, 247] on h4 "Service Details" at bounding box center [285, 252] width 503 height 13
drag, startPoint x: 311, startPoint y: 273, endPoint x: 293, endPoint y: 131, distance: 143.5
click at [293, 131] on div "[PERSON_NAME] Customer [GEOGRAPHIC_DATA] Log in as user Stripe Customer [EMAIL_…" at bounding box center [285, 541] width 503 height 993
click at [293, 131] on div "[STREET_ADDRESS]" at bounding box center [285, 128] width 503 height 11
drag, startPoint x: 291, startPoint y: 98, endPoint x: 280, endPoint y: 272, distance: 174.6
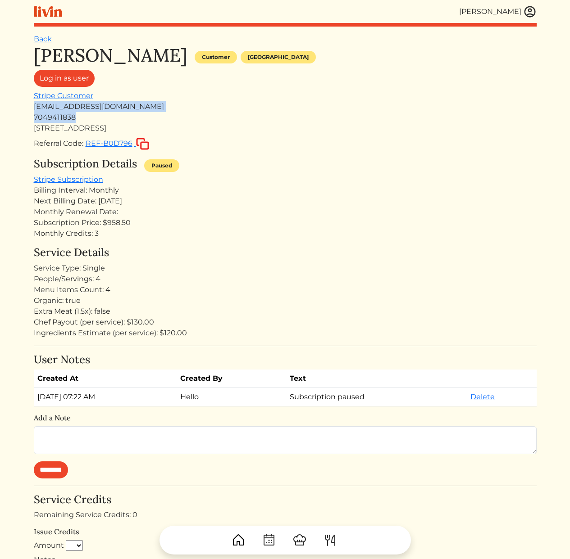
click at [283, 160] on div "[PERSON_NAME] Customer [GEOGRAPHIC_DATA] Log in as user Stripe Customer [EMAIL_…" at bounding box center [285, 541] width 503 height 993
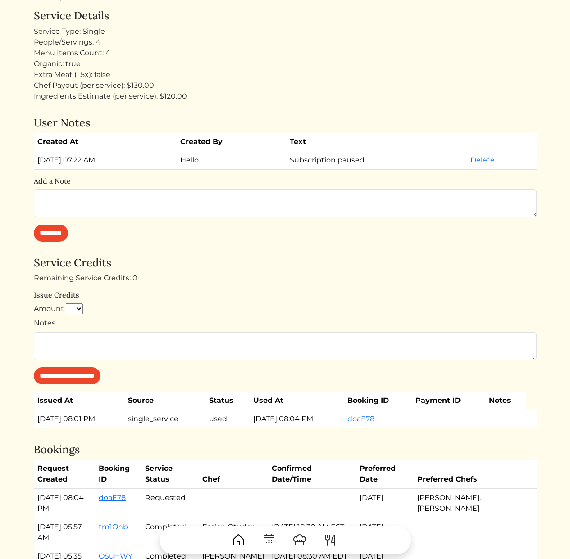
click at [265, 325] on div "Notes" at bounding box center [285, 339] width 503 height 42
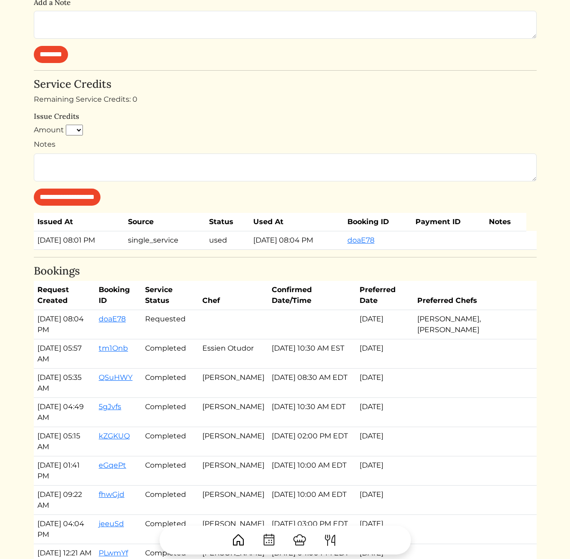
click at [178, 329] on td "Requested" at bounding box center [169, 324] width 57 height 29
click at [121, 321] on link "doaE78" at bounding box center [112, 319] width 27 height 9
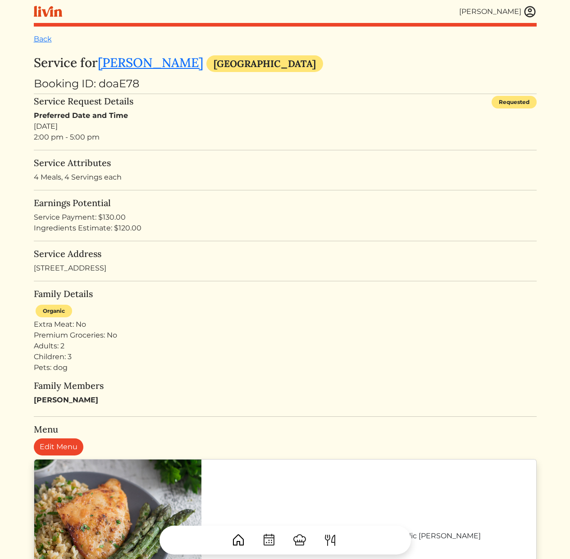
click at [344, 224] on div "Ingredients Estimate: $120.00" at bounding box center [285, 228] width 503 height 11
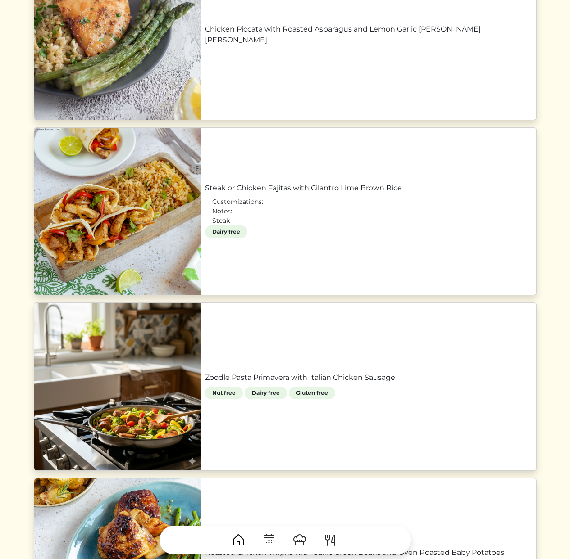
scroll to position [53, 0]
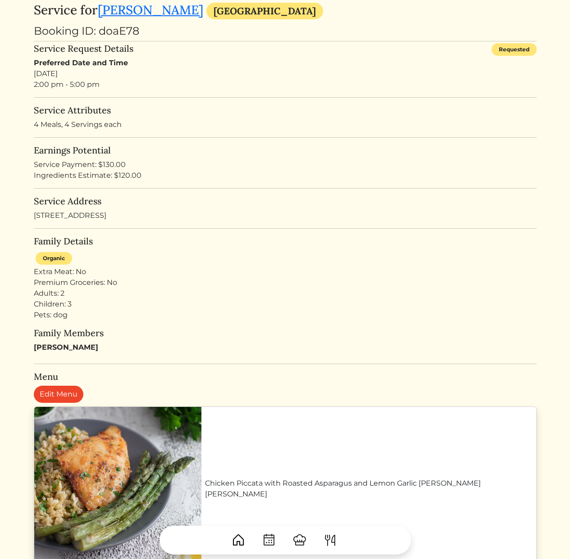
click at [283, 178] on div "Ingredients Estimate: $120.00" at bounding box center [285, 175] width 503 height 11
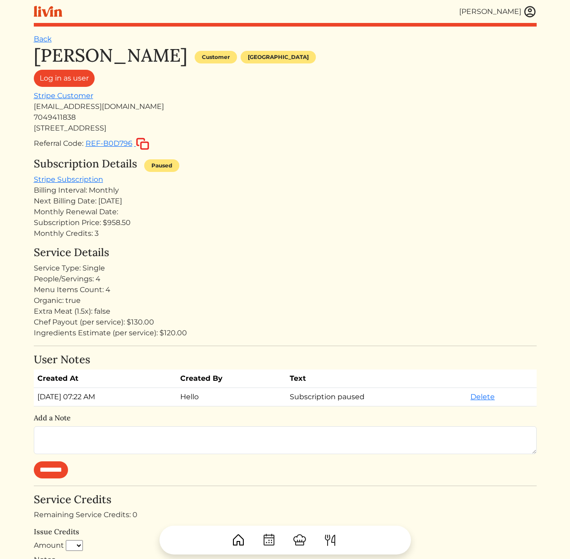
click at [332, 198] on div "Next Billing Date: [DATE]" at bounding box center [285, 201] width 503 height 11
click at [383, 151] on div "[PERSON_NAME] Customer [GEOGRAPHIC_DATA] Log in as user Stripe Customer [EMAIL_…" at bounding box center [285, 541] width 503 height 993
drag, startPoint x: 309, startPoint y: 220, endPoint x: 32, endPoint y: 225, distance: 277.0
click at [308, 220] on div "Subscription Price: $958.50" at bounding box center [285, 223] width 503 height 11
